Goal: Transaction & Acquisition: Purchase product/service

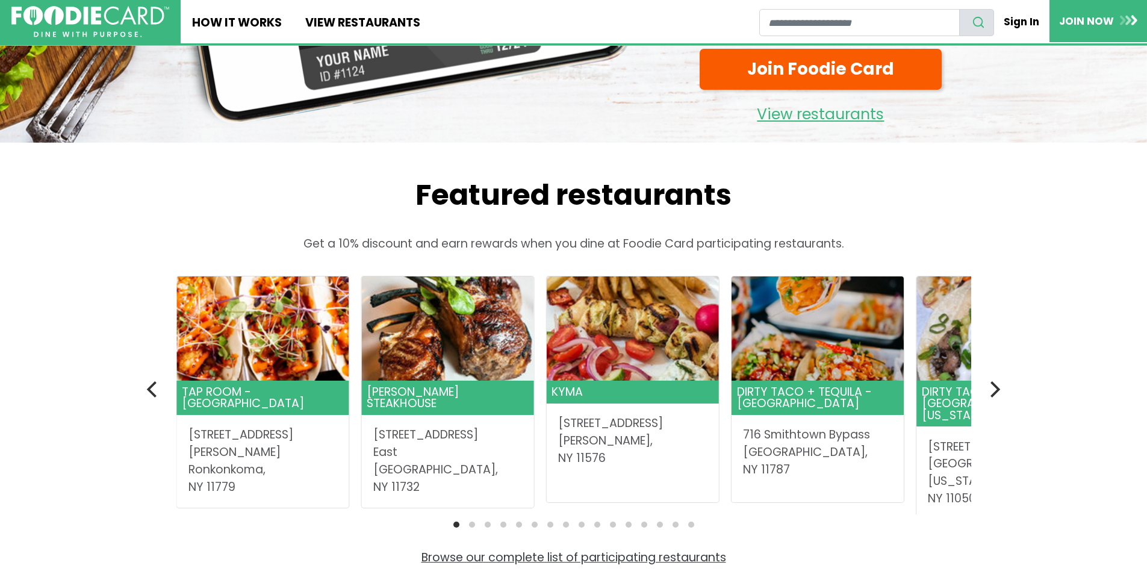
scroll to position [241, 0]
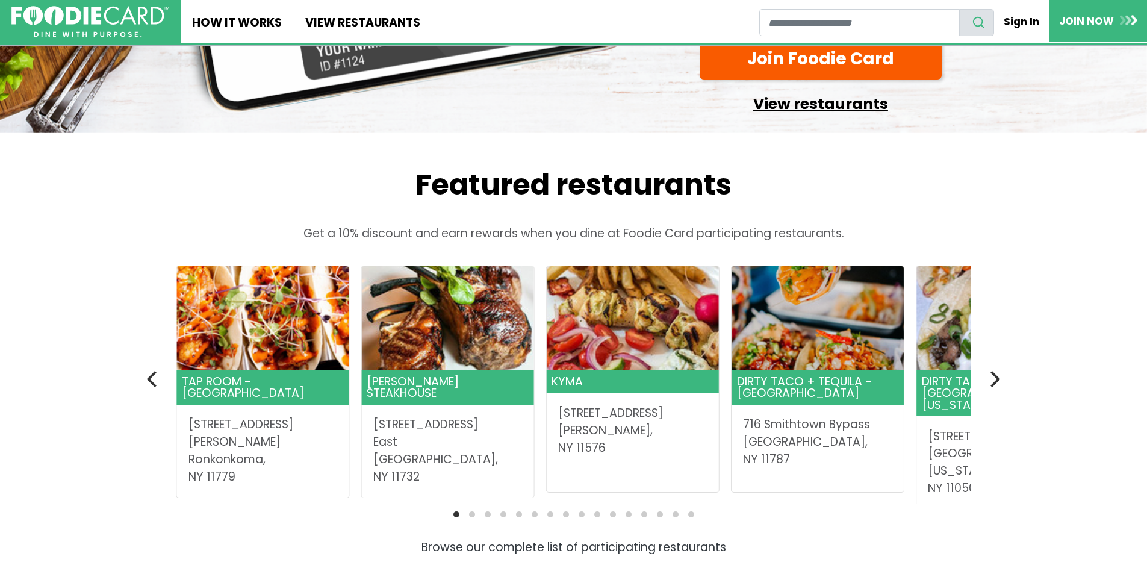
click at [784, 116] on link "View restaurants" at bounding box center [820, 100] width 242 height 31
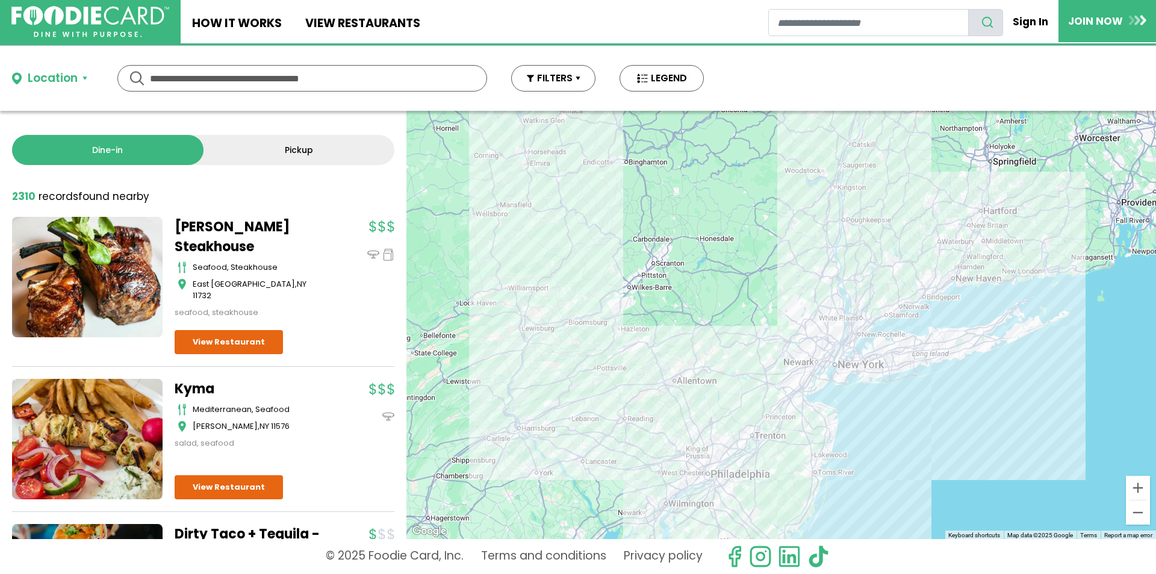
click at [64, 79] on div "Location" at bounding box center [53, 78] width 50 height 17
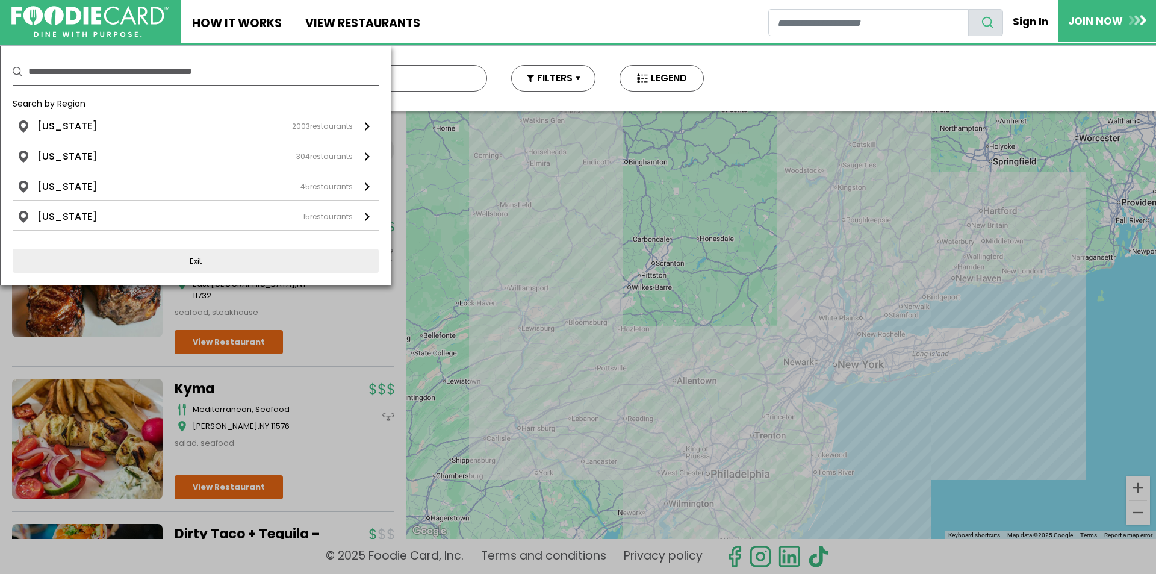
click at [115, 76] on input "text" at bounding box center [203, 71] width 350 height 26
type input "*****"
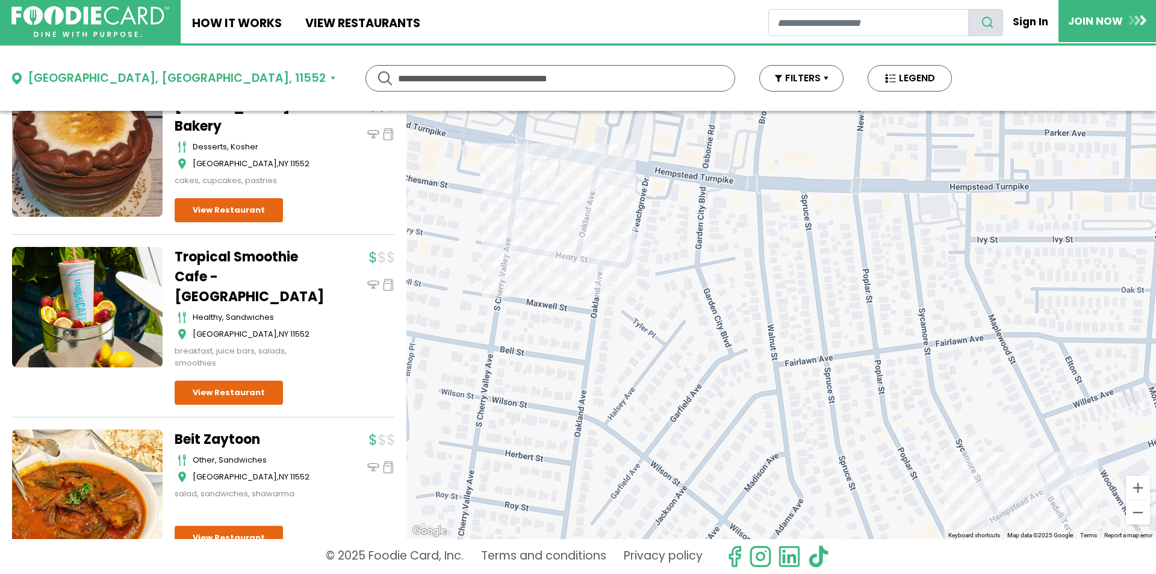
scroll to position [150, 0]
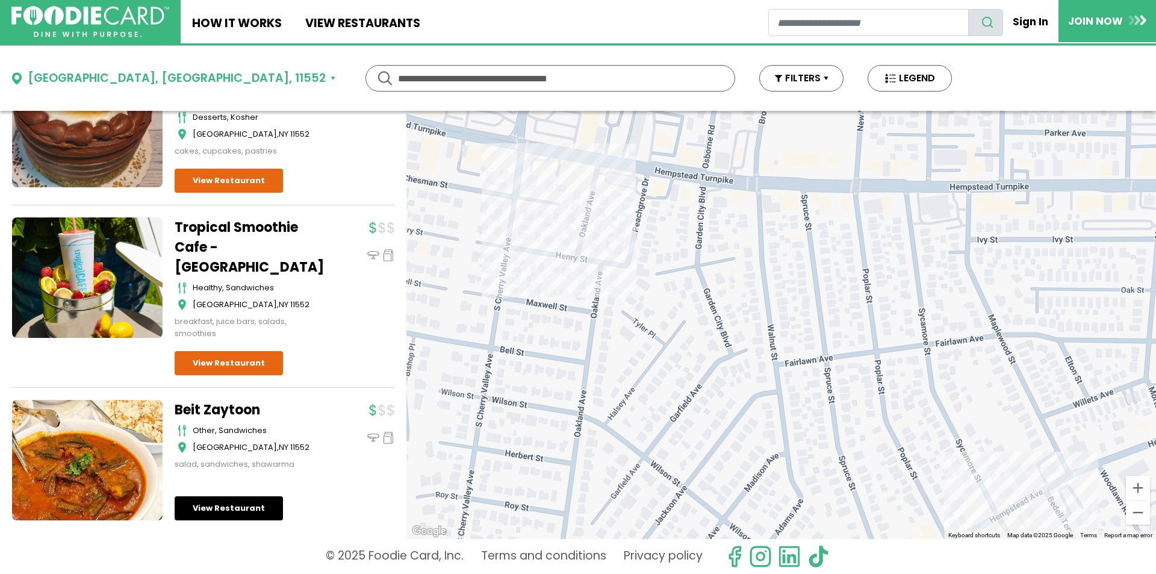
click at [203, 507] on link "View Restaurant" at bounding box center [229, 508] width 108 height 24
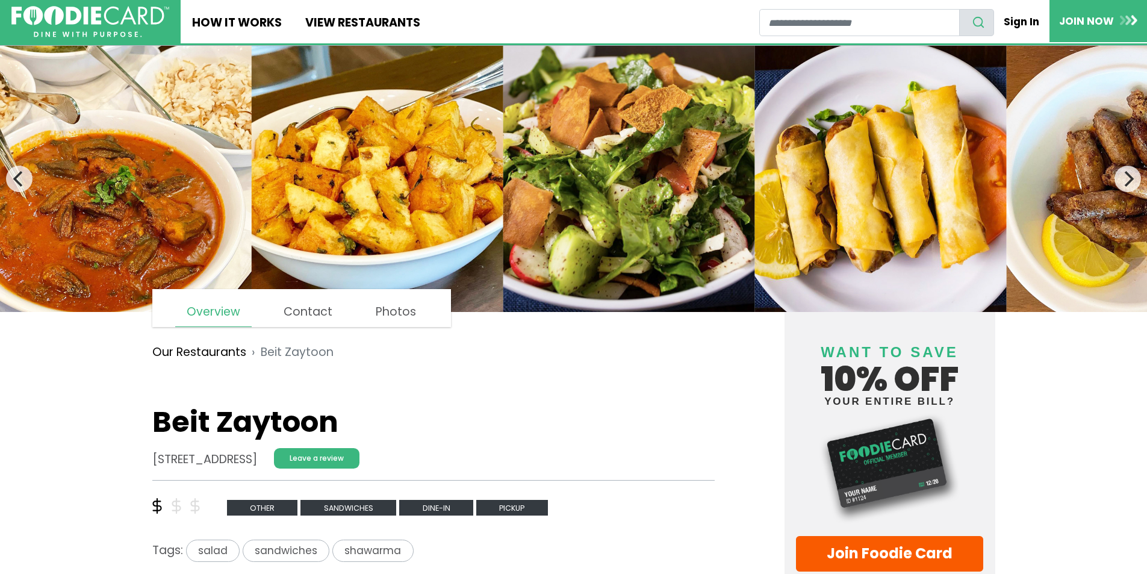
drag, startPoint x: 153, startPoint y: 457, endPoint x: 451, endPoint y: 462, distance: 298.5
click at [257, 462] on address "468 Hempstead Turnpike, West Hempstead, NY 11552" at bounding box center [204, 459] width 105 height 17
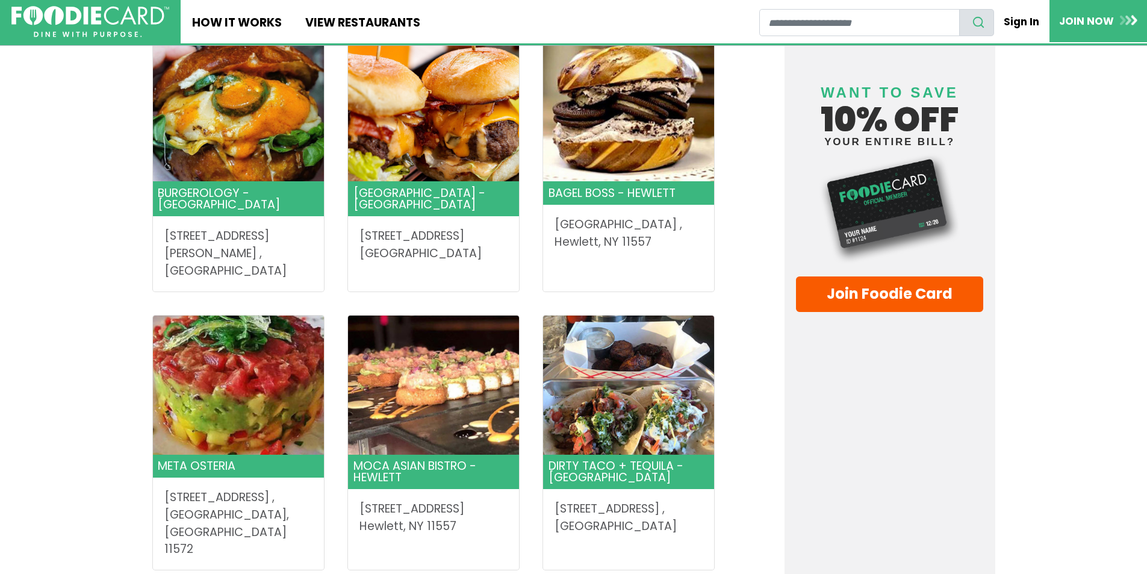
scroll to position [1866, 0]
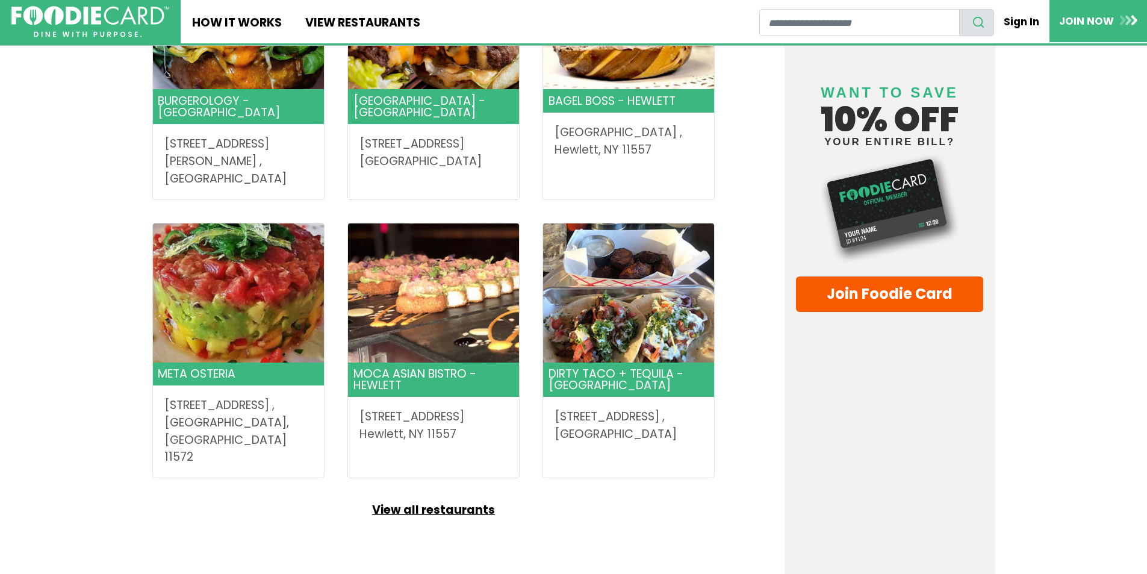
click at [439, 501] on link "View all restaurants" at bounding box center [433, 509] width 563 height 17
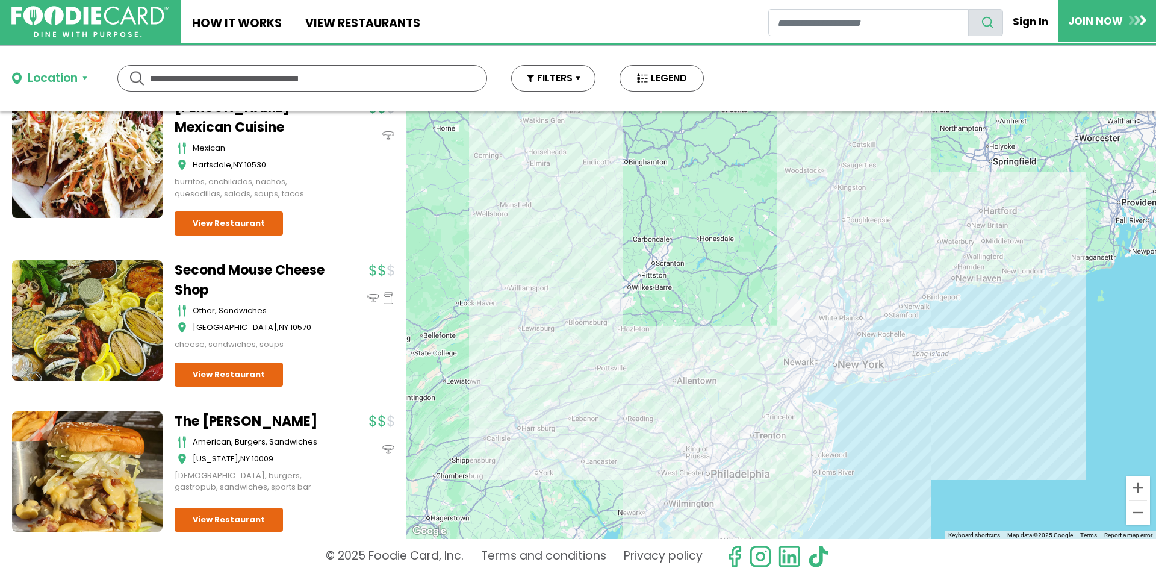
scroll to position [6158, 0]
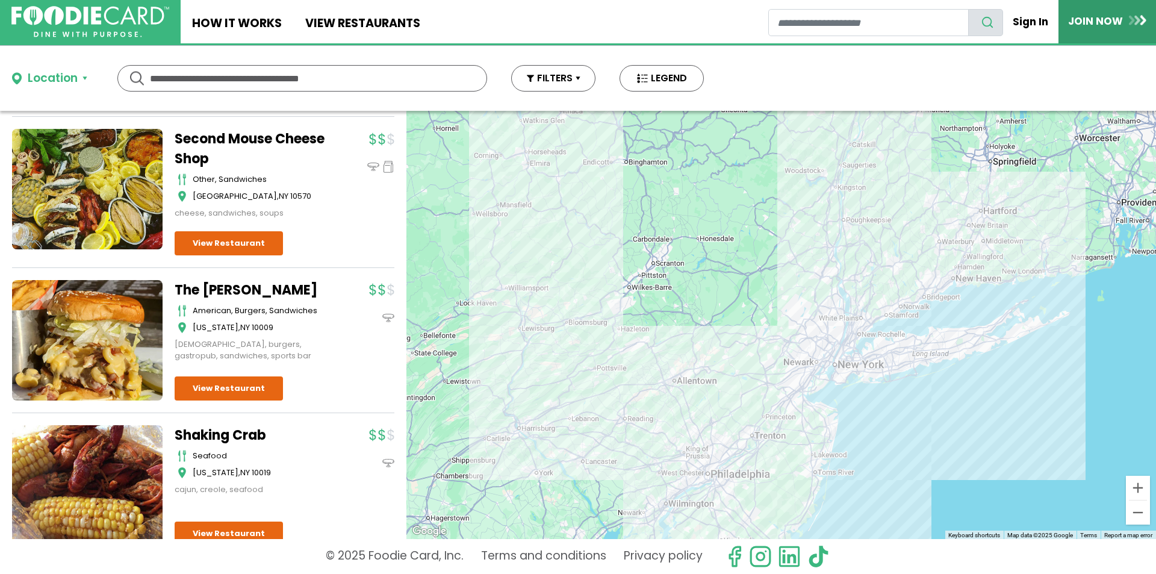
click at [1124, 28] on link "JOIN NOW" at bounding box center [1106, 21] width 97 height 42
